Goal: Task Accomplishment & Management: Use online tool/utility

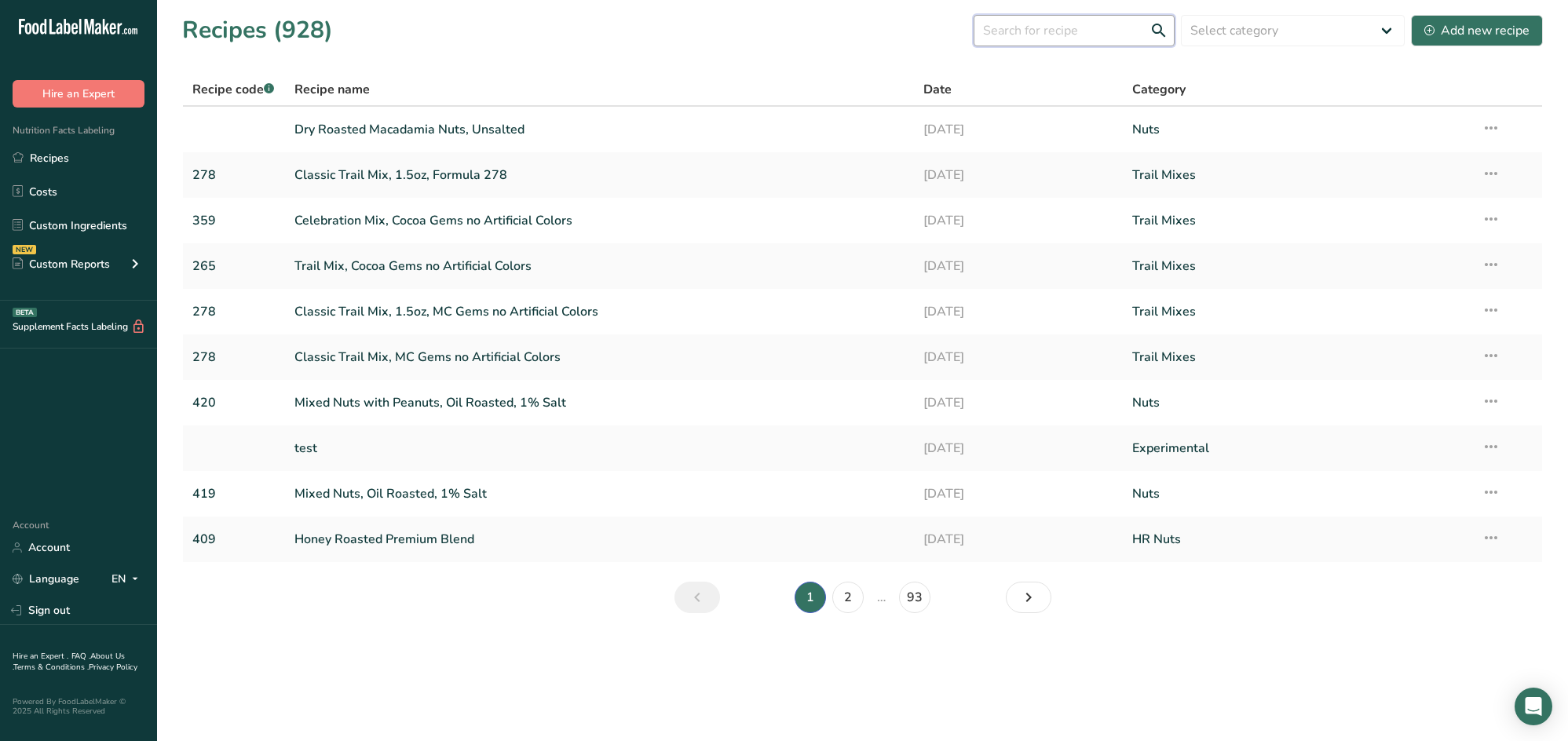
click at [947, 28] on input "text" at bounding box center [1074, 31] width 201 height 32
type input "honey mustard"
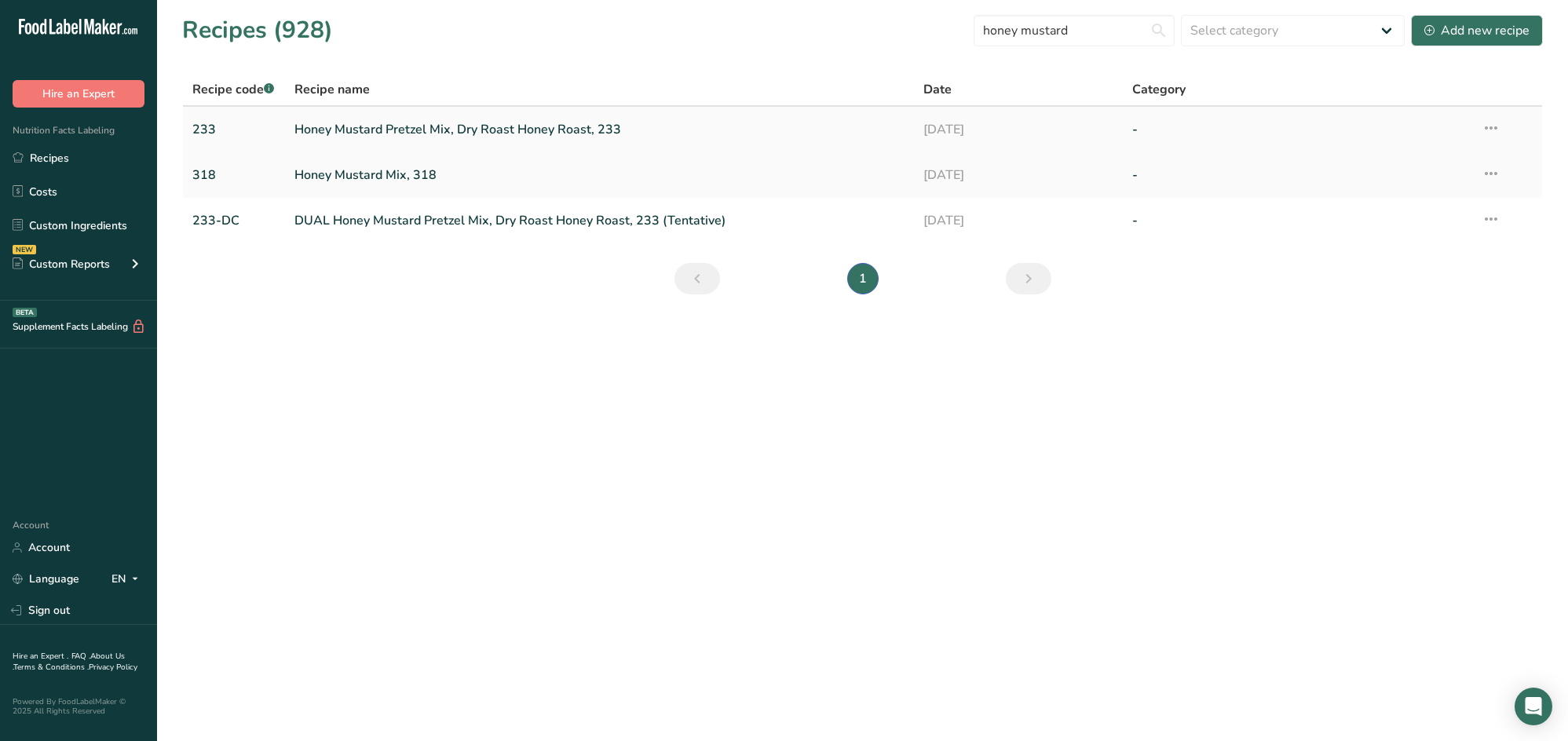
click at [592, 127] on link "Honey Mustard Pretzel Mix, Dry Roast Honey Roast, 233" at bounding box center [599, 129] width 609 height 33
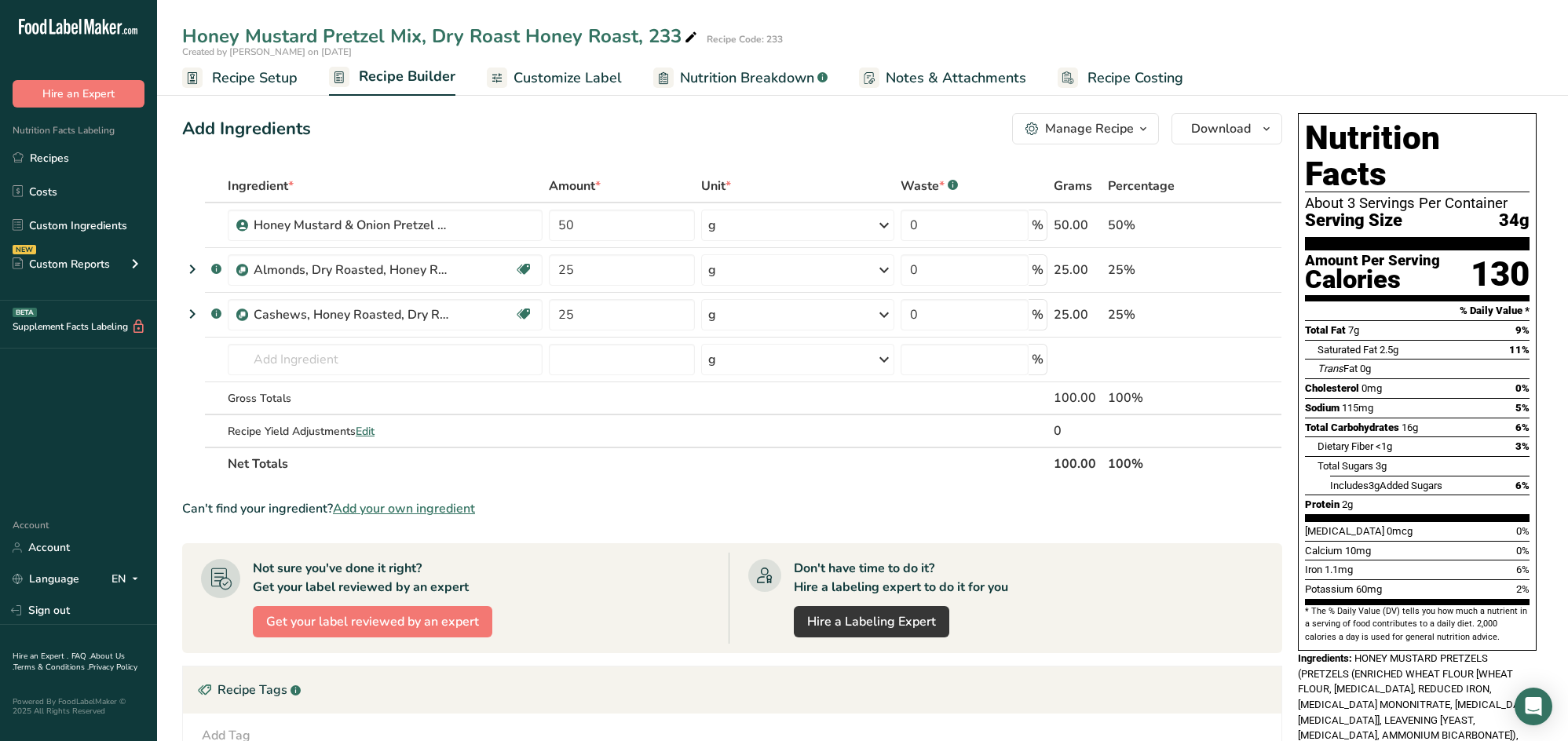
drag, startPoint x: 522, startPoint y: 76, endPoint x: 521, endPoint y: 95, distance: 19.0
click at [522, 76] on span "Customize Label" at bounding box center [567, 77] width 108 height 21
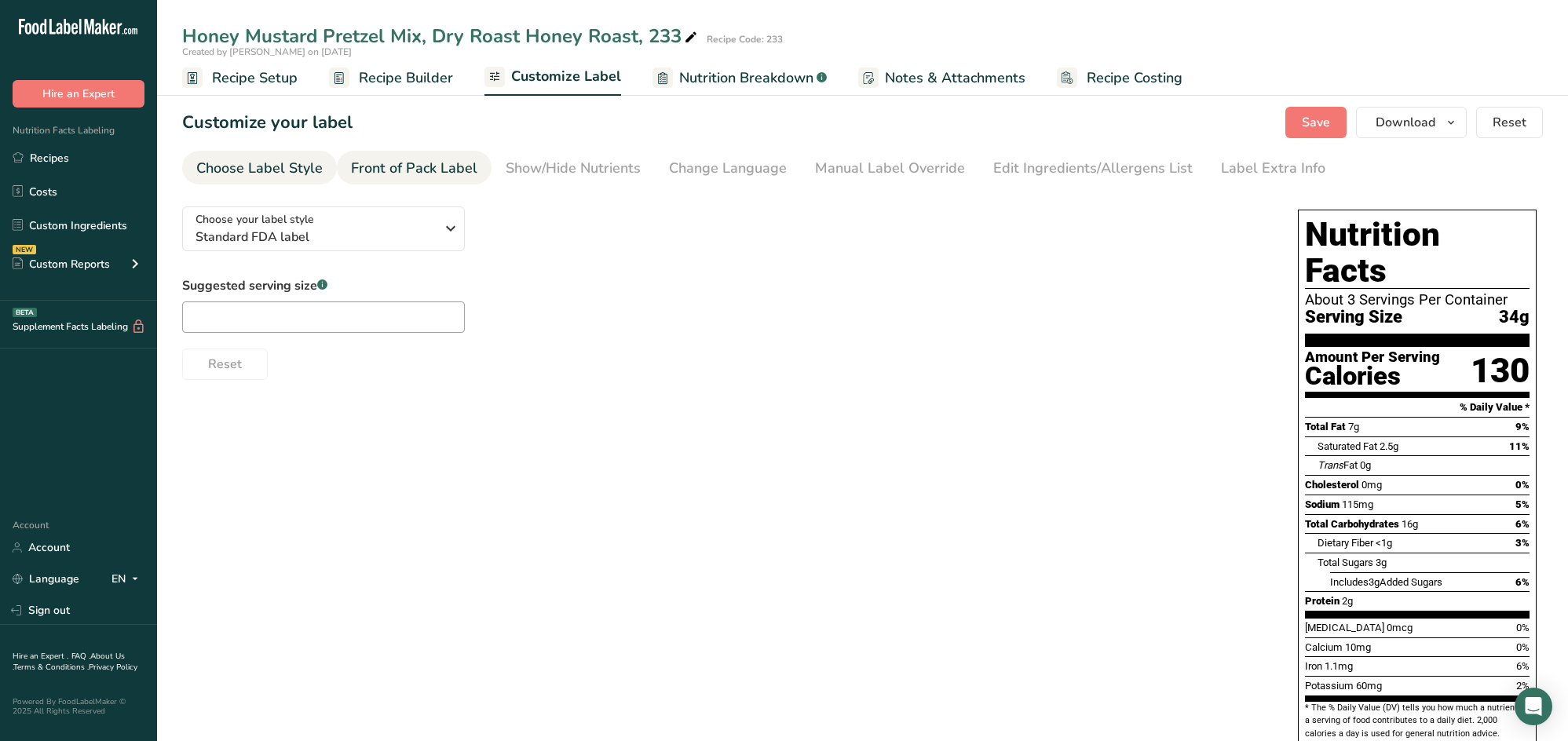
click at [424, 165] on div "Front of Pack Label" at bounding box center [414, 168] width 126 height 21
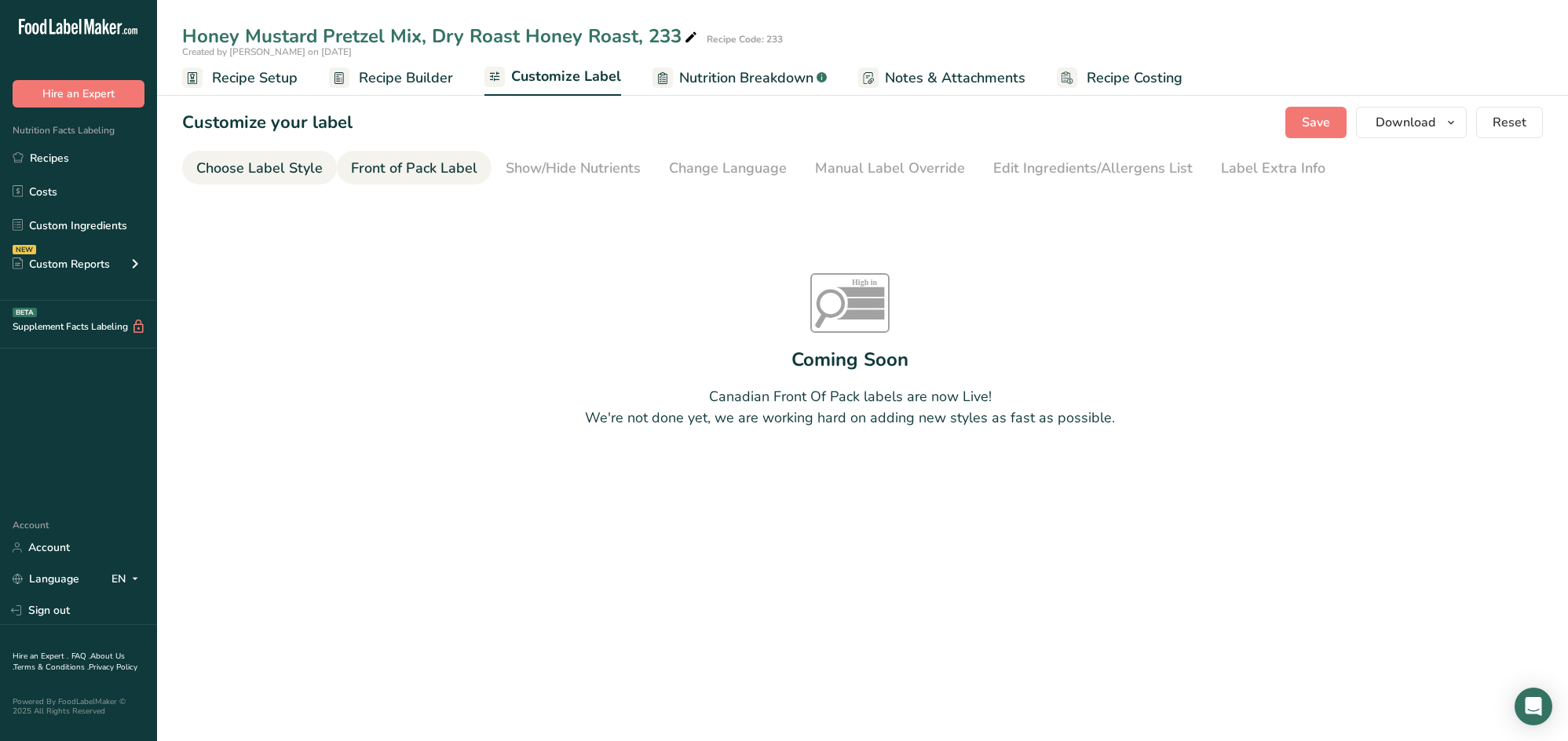
click at [246, 175] on div "Choose Label Style" at bounding box center [259, 168] width 126 height 21
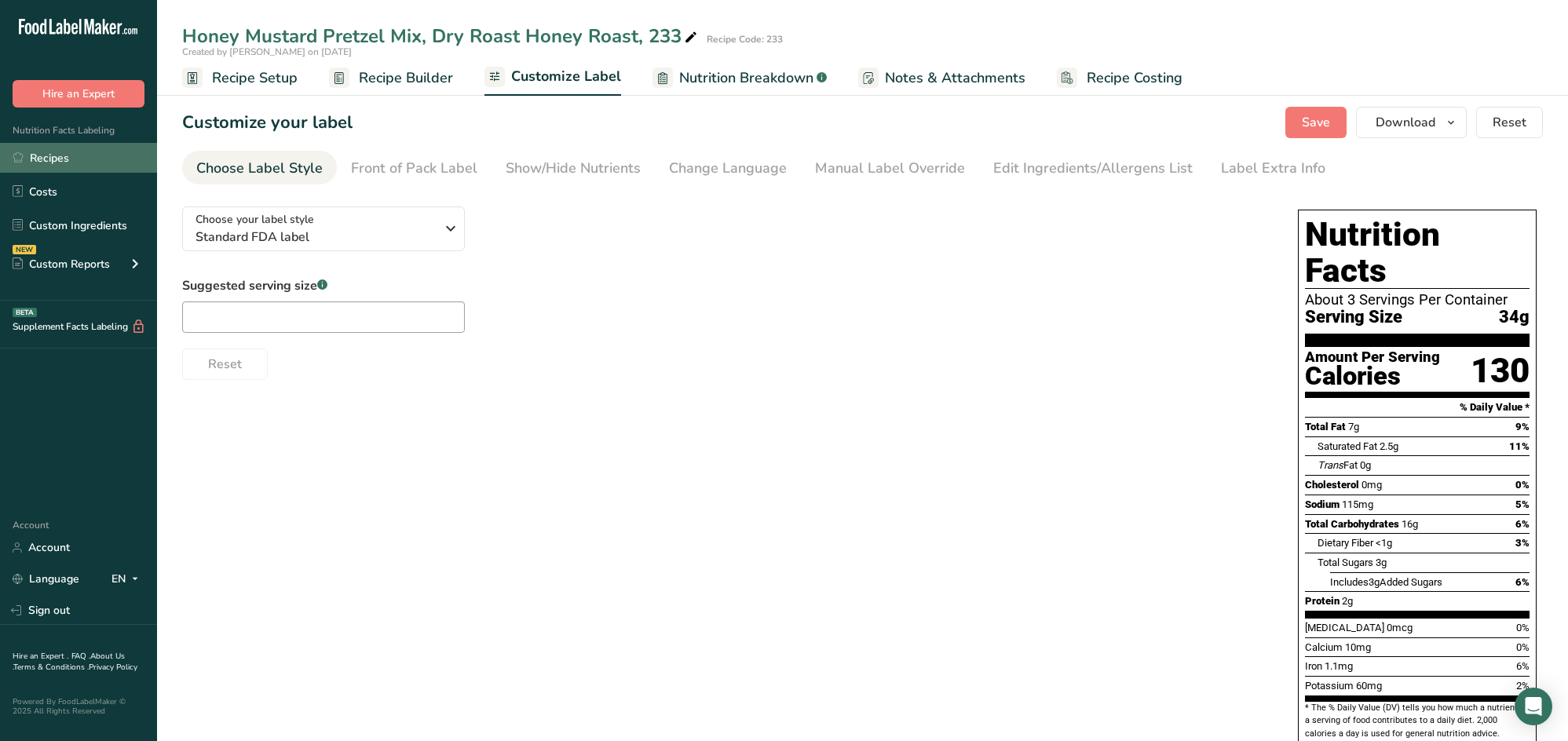
click at [76, 162] on link "Recipes" at bounding box center [78, 158] width 157 height 30
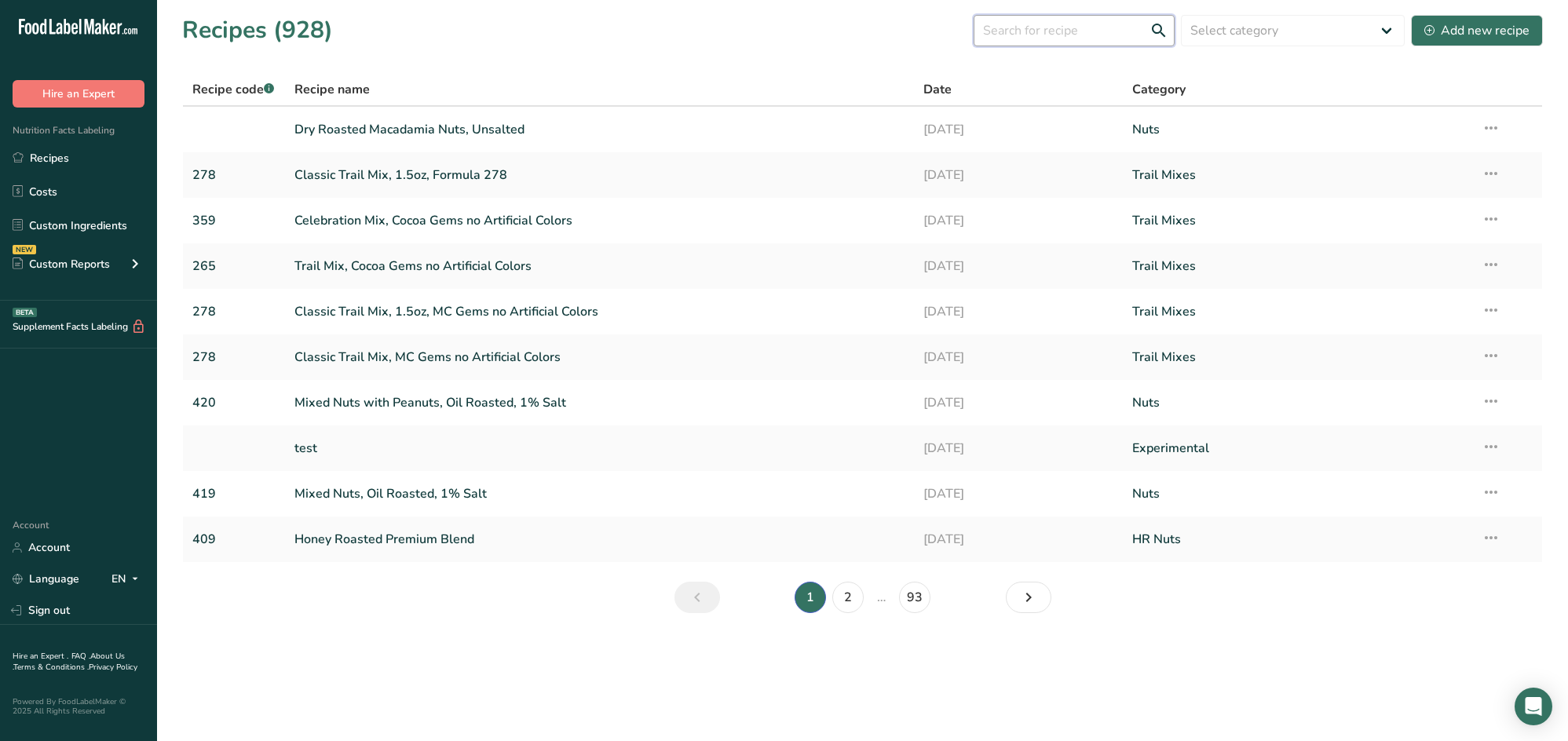
click at [947, 28] on input "text" at bounding box center [1074, 31] width 201 height 32
type input "232"
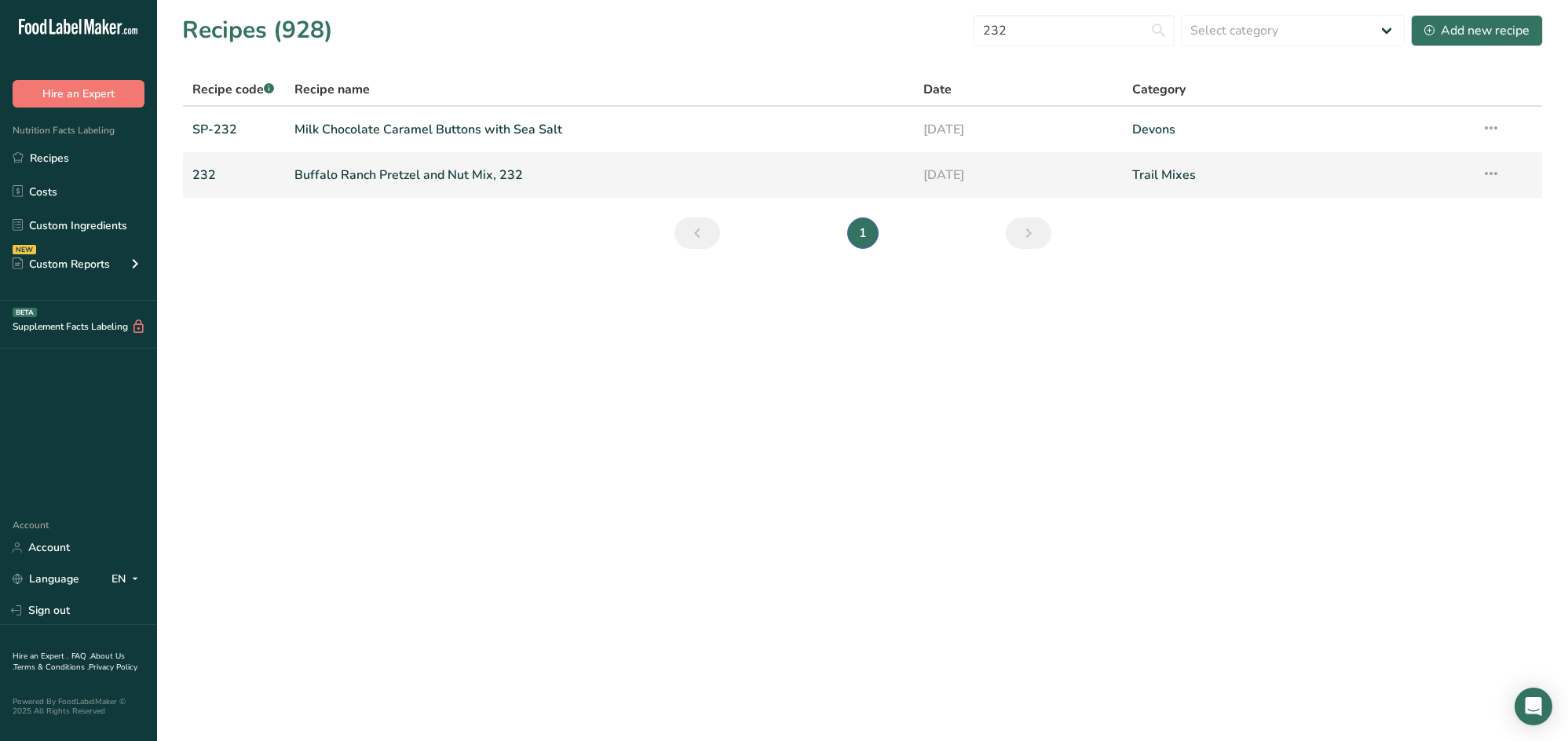
click at [476, 171] on link "Buffalo Ranch Pretzel and Nut Mix, 232" at bounding box center [599, 175] width 609 height 33
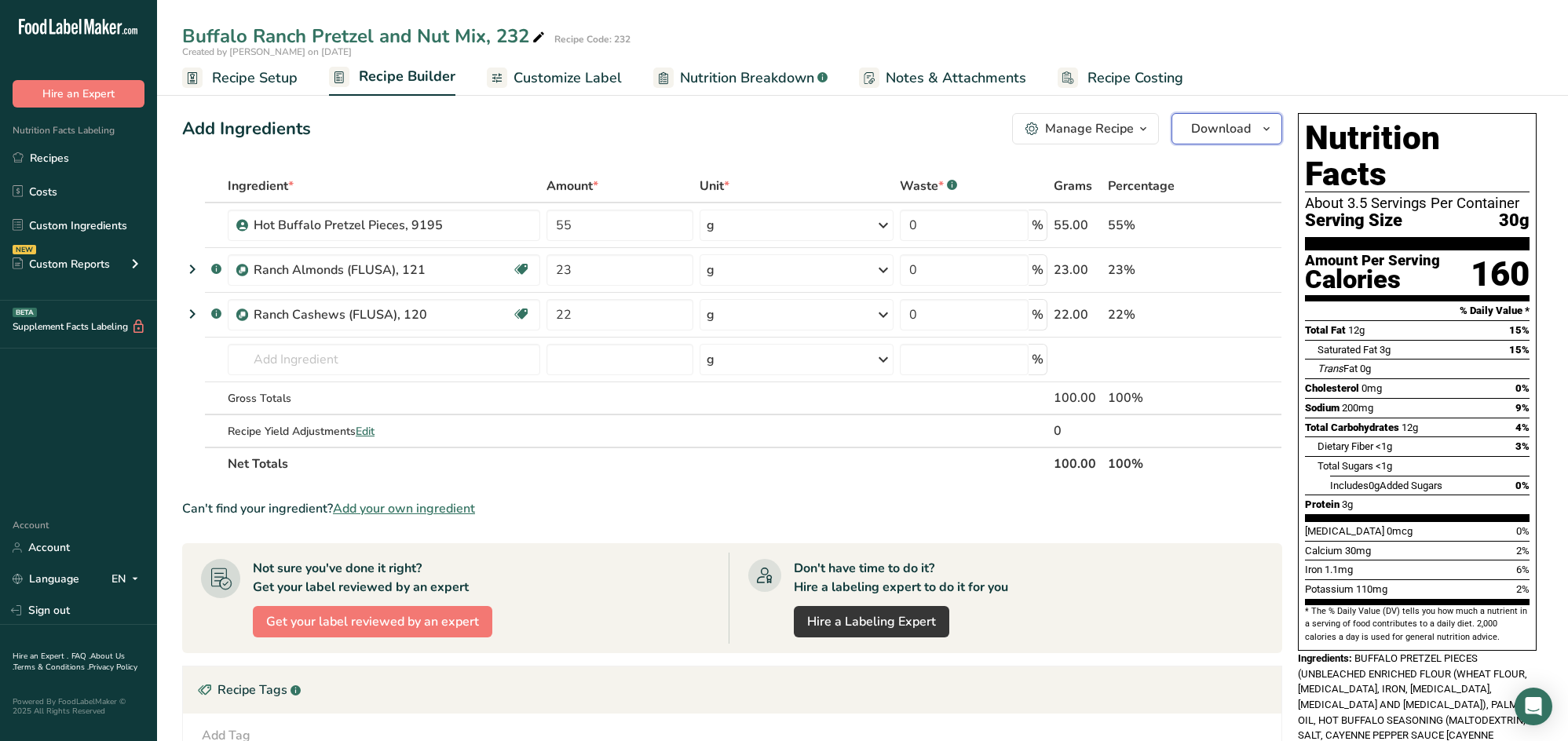
click at [947, 126] on span "Download" at bounding box center [1221, 128] width 60 height 19
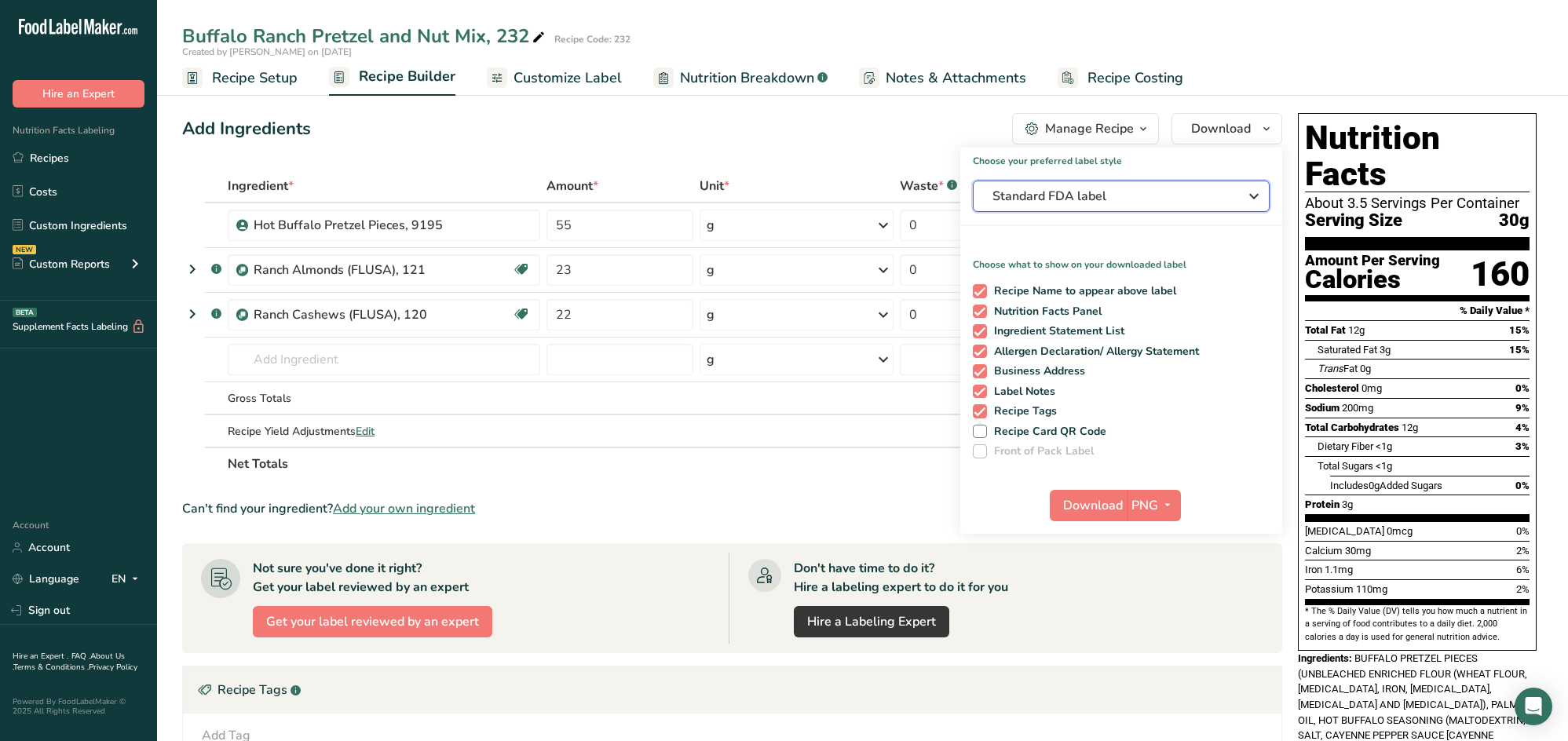
click at [947, 189] on span "Standard FDA label" at bounding box center [1110, 195] width 235 height 19
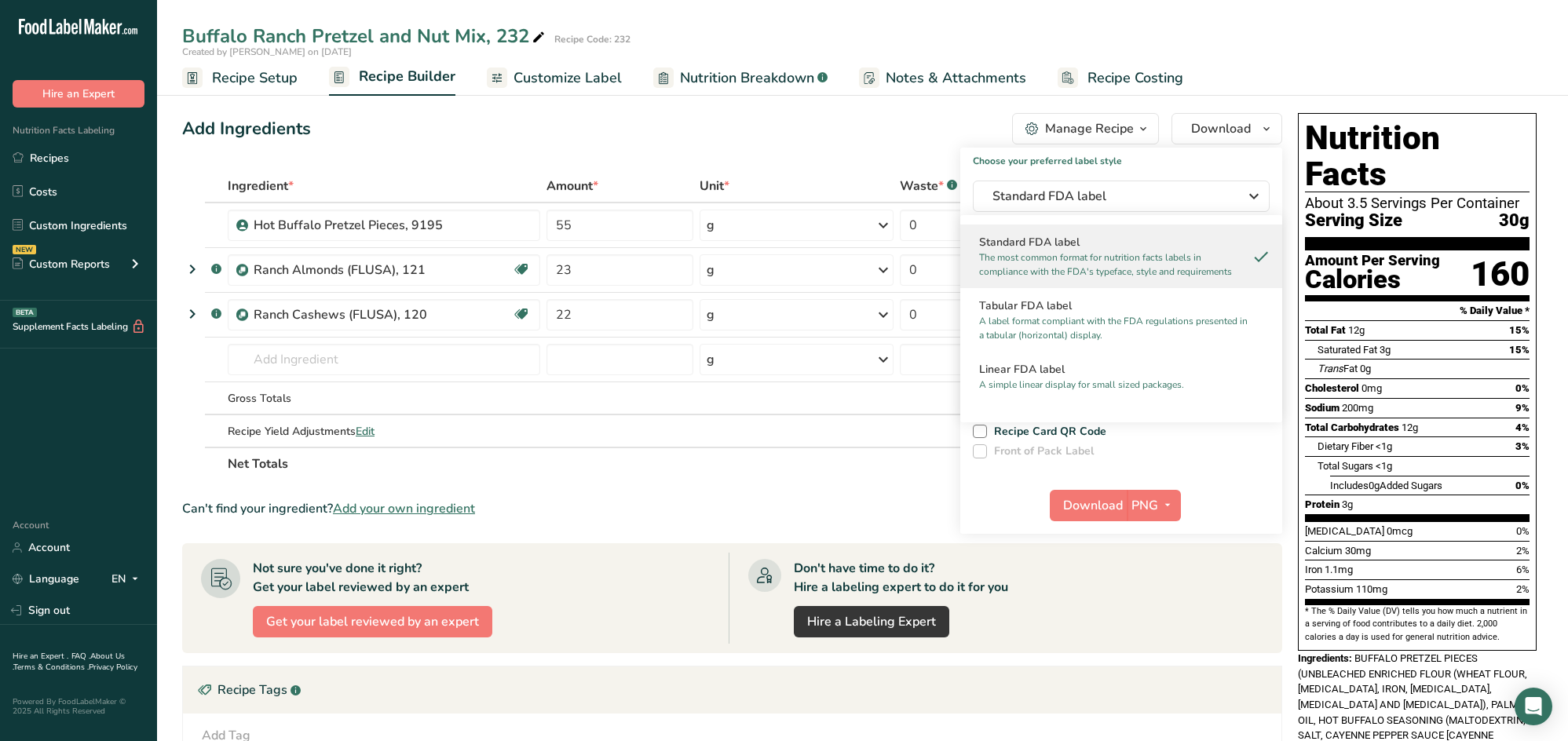
click at [947, 130] on div "Manage Recipe" at bounding box center [1089, 128] width 88 height 19
